Goal: Navigation & Orientation: Find specific page/section

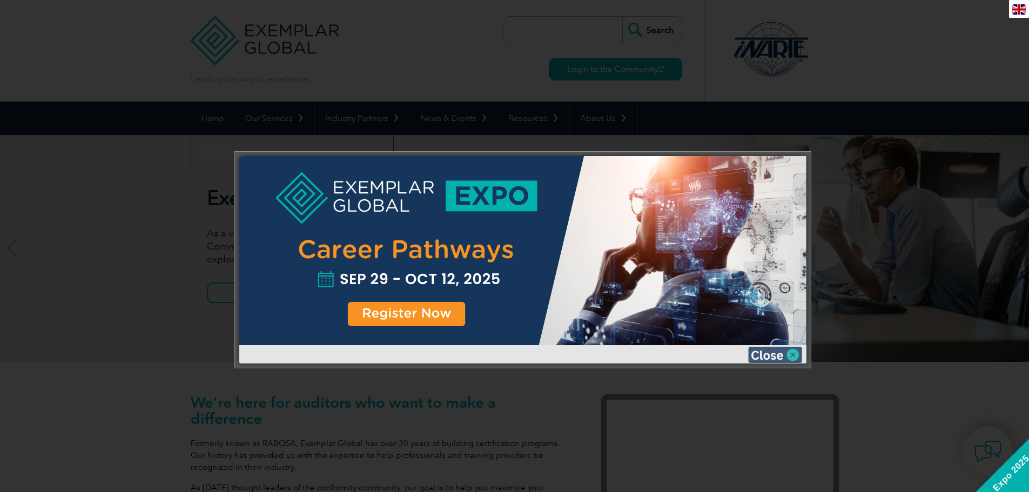
click at [793, 354] on img at bounding box center [775, 355] width 54 height 16
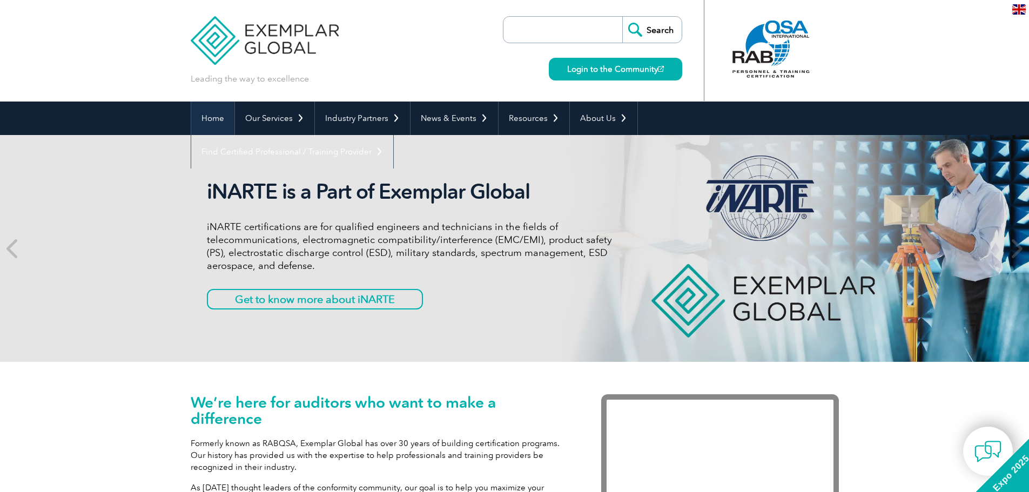
click at [217, 123] on link "Home" at bounding box center [212, 119] width 43 height 34
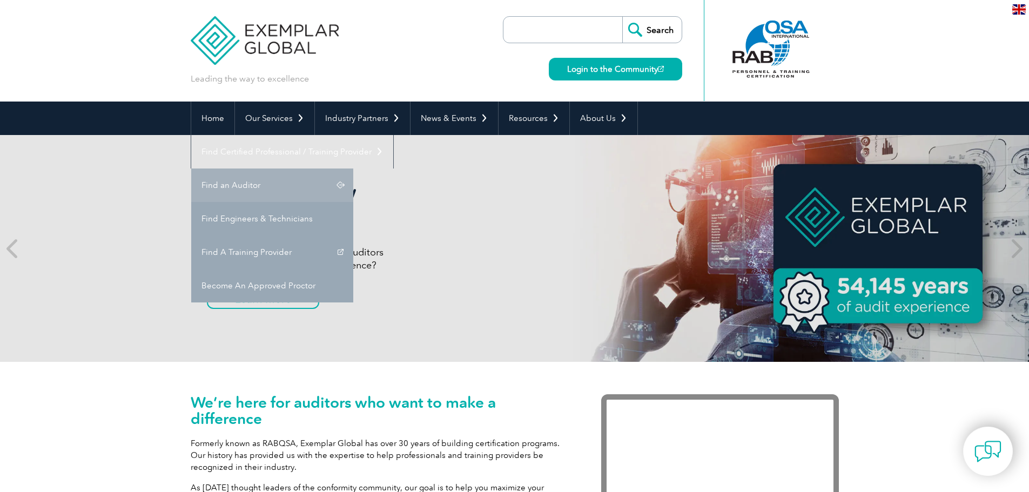
click at [353, 169] on link "Find an Auditor" at bounding box center [272, 186] width 162 height 34
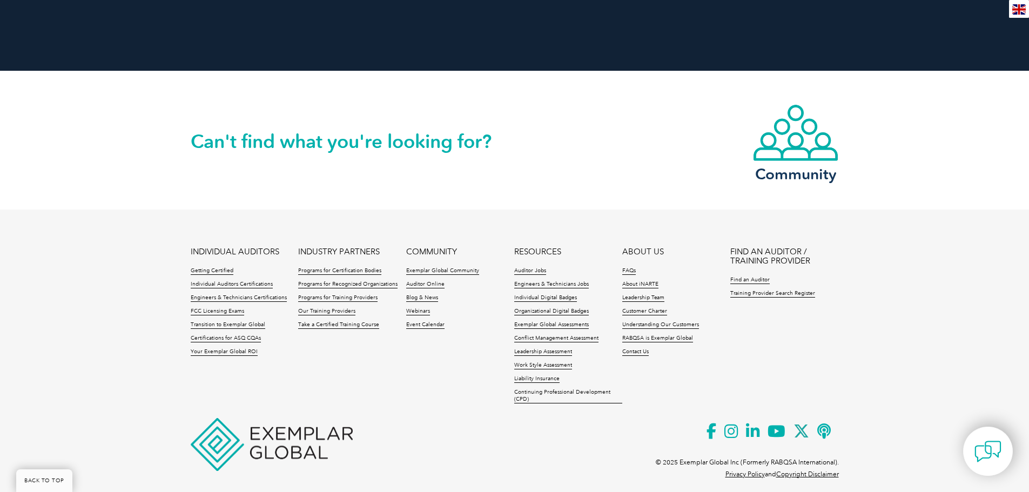
scroll to position [2468, 0]
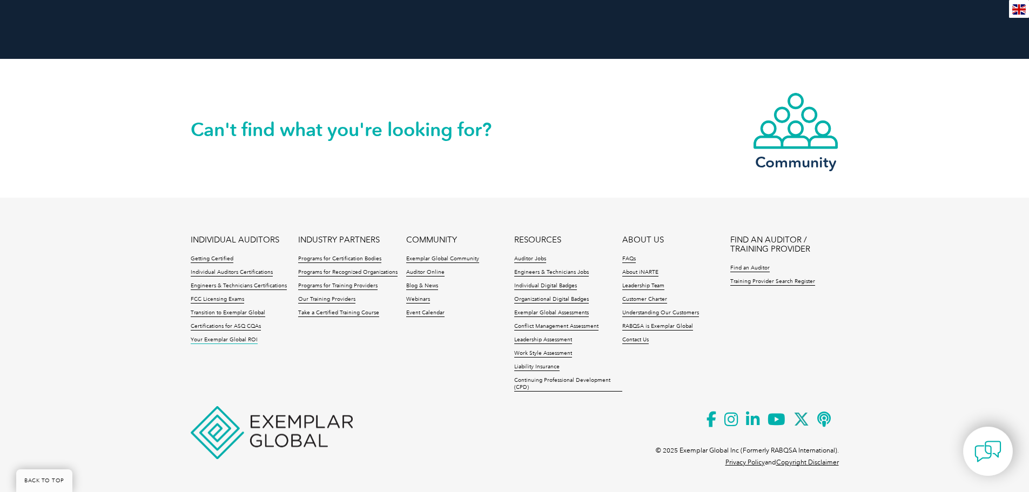
click at [238, 341] on link "Your Exemplar Global ROI" at bounding box center [224, 341] width 67 height 8
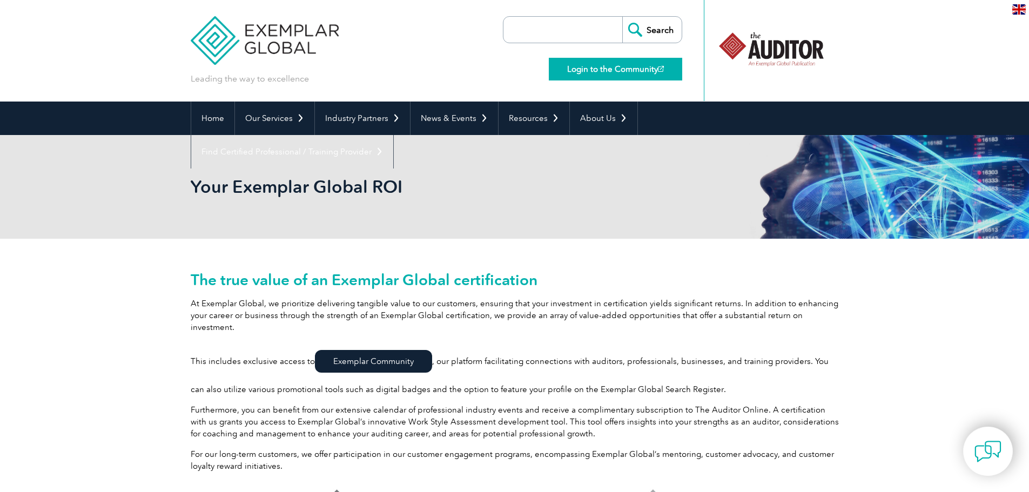
click at [622, 64] on link "Login to the Community" at bounding box center [615, 69] width 133 height 23
